Goal: Check status: Check status

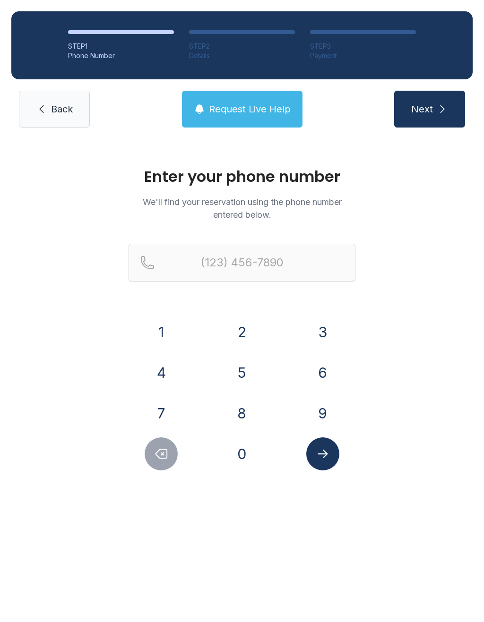
click at [322, 328] on button "3" at bounding box center [322, 332] width 33 height 33
click at [320, 358] on button "6" at bounding box center [322, 372] width 33 height 33
click at [163, 373] on button "4" at bounding box center [161, 372] width 33 height 33
click at [162, 334] on button "1" at bounding box center [161, 332] width 33 height 33
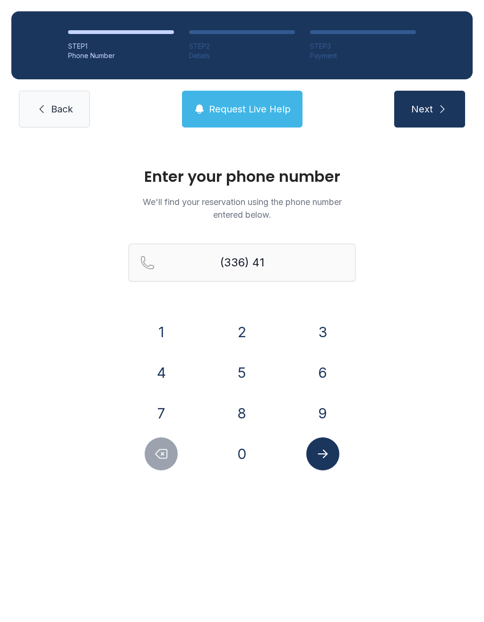
click at [248, 453] on button "0" at bounding box center [241, 454] width 33 height 33
click at [168, 329] on button "1" at bounding box center [161, 332] width 33 height 33
click at [238, 371] on button "5" at bounding box center [241, 372] width 33 height 33
click at [167, 378] on button "4" at bounding box center [161, 372] width 33 height 33
click at [314, 335] on button "3" at bounding box center [322, 332] width 33 height 33
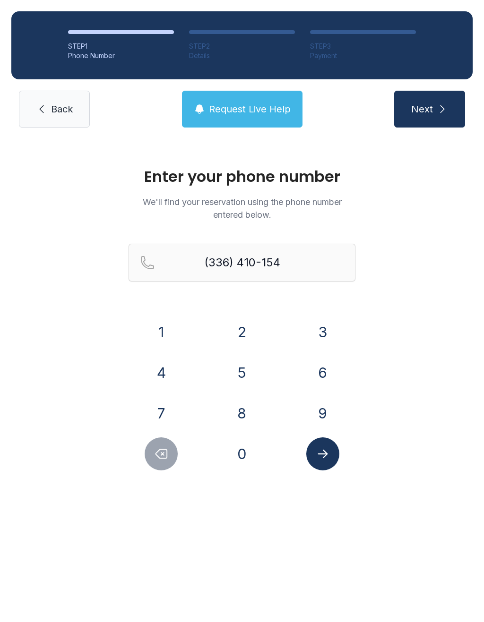
type input "[PHONE_NUMBER]"
click at [324, 454] on icon "Submit lookup form" at bounding box center [323, 454] width 10 height 9
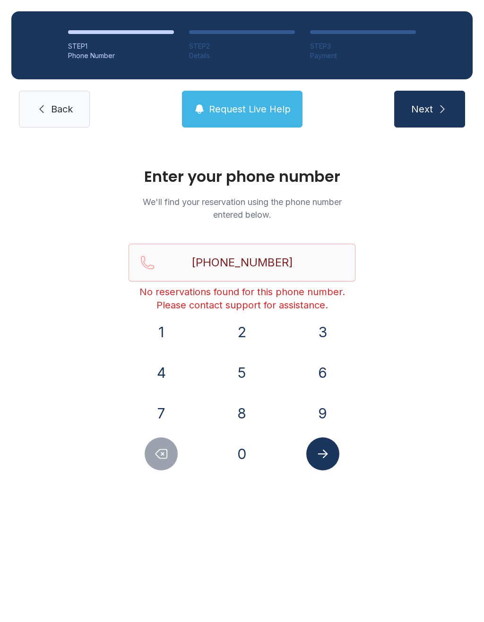
click at [260, 110] on span "Request Live Help" at bounding box center [250, 109] width 82 height 13
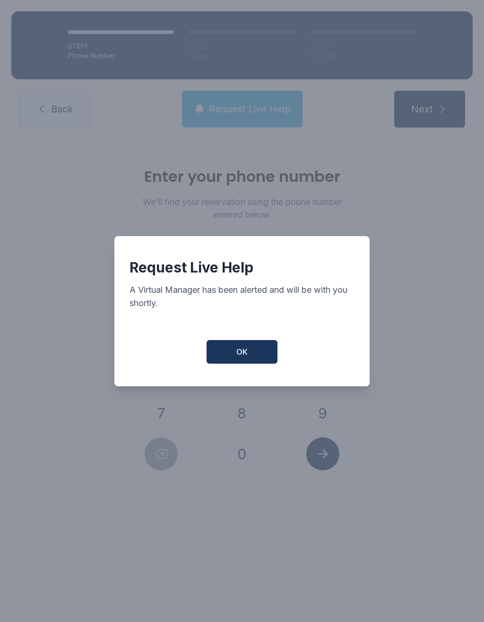
click at [255, 357] on button "OK" at bounding box center [241, 352] width 71 height 24
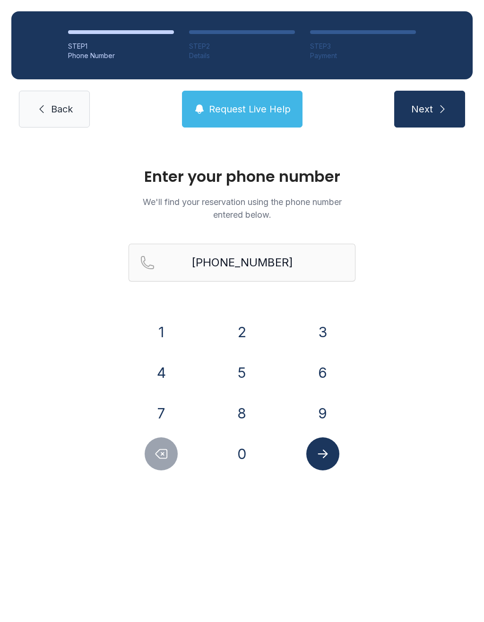
click at [64, 109] on span "Back" at bounding box center [62, 109] width 22 height 13
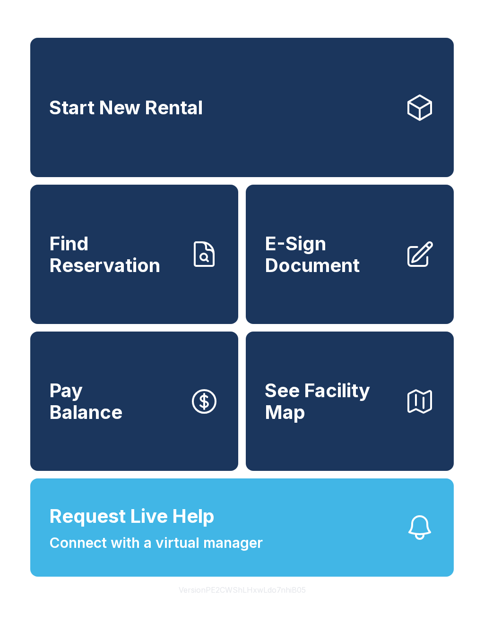
click at [390, 423] on span "See Facility Map" at bounding box center [331, 401] width 132 height 43
click at [163, 275] on span "Find Reservation" at bounding box center [115, 254] width 132 height 43
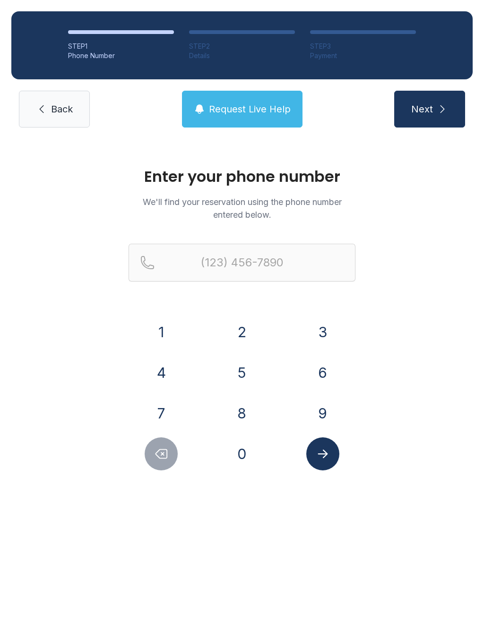
click at [317, 329] on button "3" at bounding box center [322, 332] width 33 height 33
click at [326, 358] on button "6" at bounding box center [322, 372] width 33 height 33
click at [168, 371] on button "4" at bounding box center [161, 372] width 33 height 33
click at [166, 327] on button "1" at bounding box center [161, 332] width 33 height 33
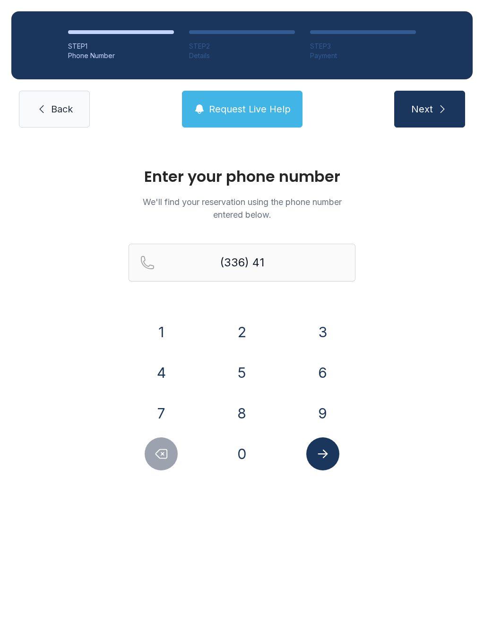
click at [233, 461] on button "0" at bounding box center [241, 454] width 33 height 33
click at [174, 325] on button "1" at bounding box center [161, 332] width 33 height 33
click at [248, 360] on button "5" at bounding box center [241, 372] width 33 height 33
click at [162, 369] on button "4" at bounding box center [161, 372] width 33 height 33
click at [336, 328] on button "3" at bounding box center [322, 332] width 33 height 33
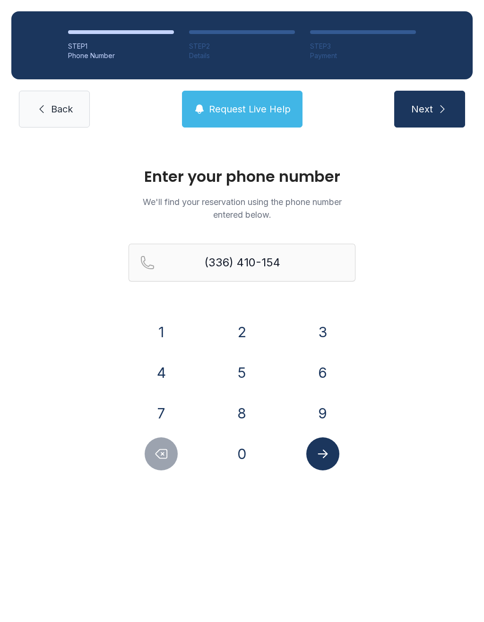
type input "[PHONE_NUMBER]"
click at [325, 458] on icon "Submit lookup form" at bounding box center [323, 454] width 14 height 14
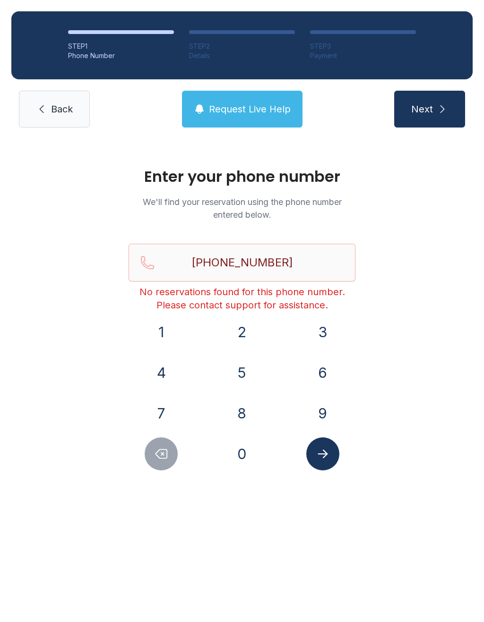
click at [325, 450] on icon "Submit lookup form" at bounding box center [323, 454] width 14 height 14
click at [56, 107] on span "Back" at bounding box center [62, 109] width 22 height 13
